Goal: Task Accomplishment & Management: Manage account settings

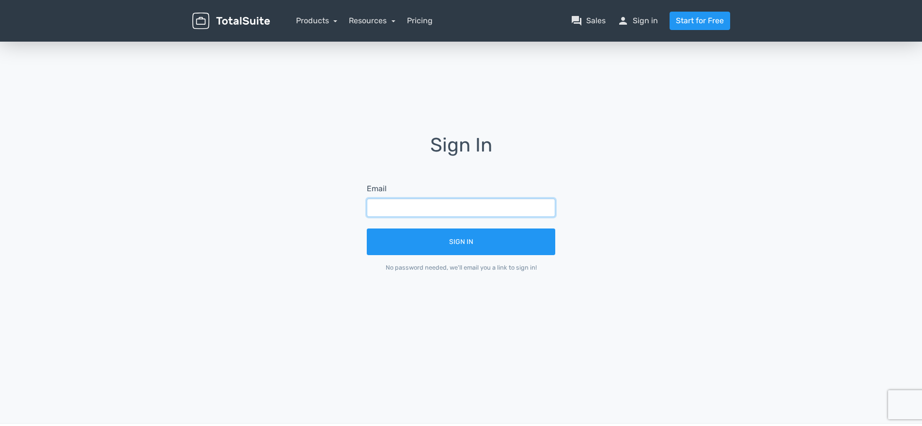
click at [449, 204] on input "text" at bounding box center [461, 208] width 188 height 18
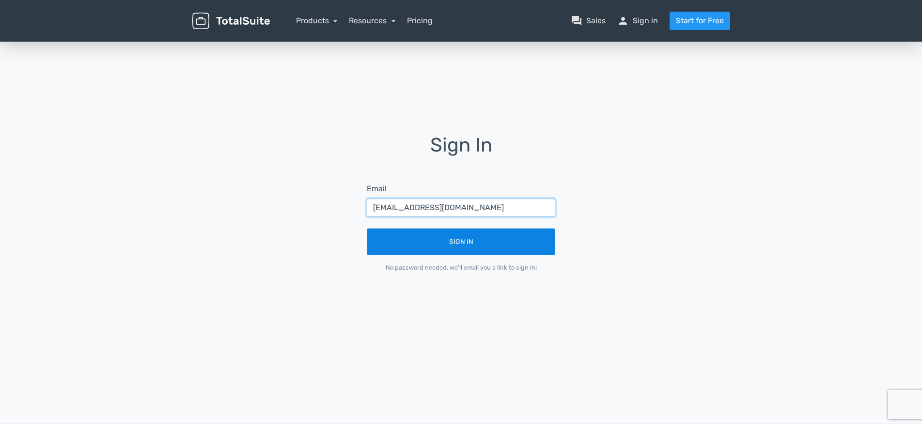
type input "[EMAIL_ADDRESS][DOMAIN_NAME]"
click at [476, 243] on button "Sign In" at bounding box center [461, 242] width 188 height 27
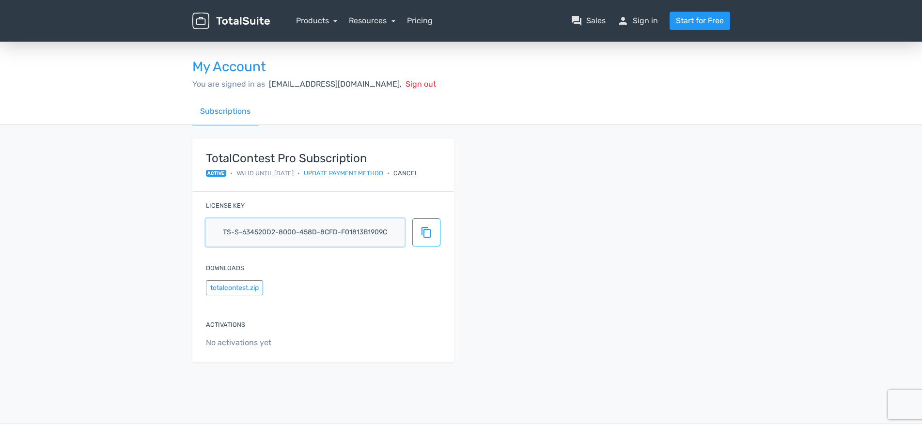
drag, startPoint x: 220, startPoint y: 233, endPoint x: 403, endPoint y: 230, distance: 182.2
click at [403, 230] on input "ts-s-634520d2-8000-458d-8cfd-f01813b1909c" at bounding box center [305, 232] width 199 height 28
click at [425, 233] on span "content_copy" at bounding box center [426, 233] width 12 height 12
click at [374, 174] on link "Update payment method" at bounding box center [343, 173] width 79 height 9
click at [425, 231] on span "content_copy" at bounding box center [426, 233] width 12 height 12
